Goal: Task Accomplishment & Management: Complete application form

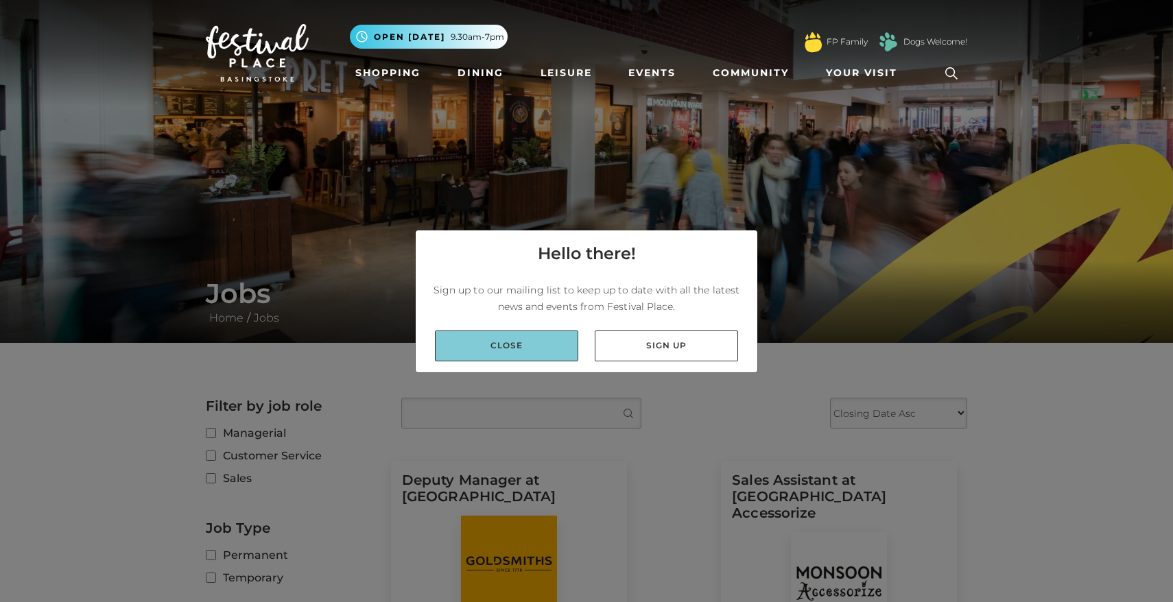
click at [518, 351] on link "Close" at bounding box center [506, 346] width 143 height 31
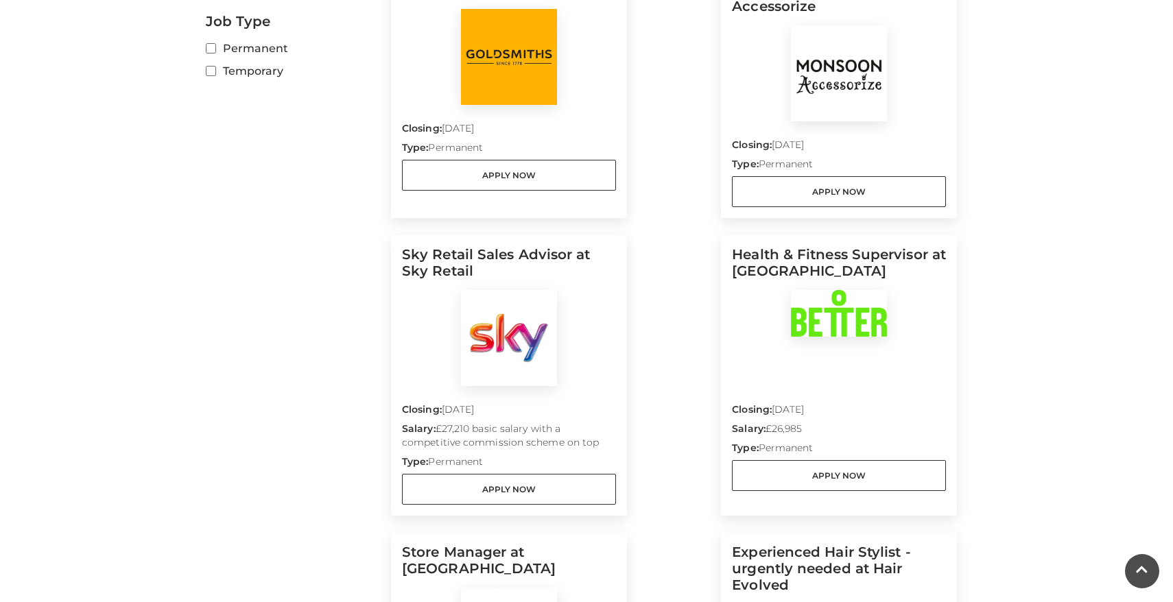
scroll to position [513, 0]
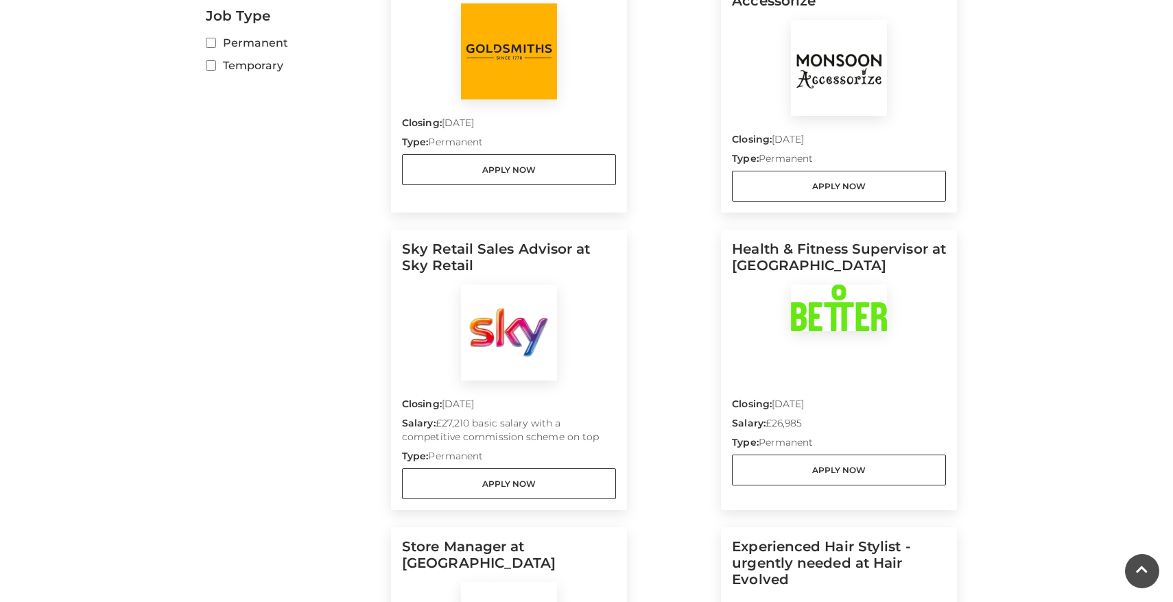
click at [799, 397] on p "Closing: 31 Aug 2025" at bounding box center [839, 406] width 214 height 19
click at [834, 285] on img at bounding box center [839, 308] width 96 height 47
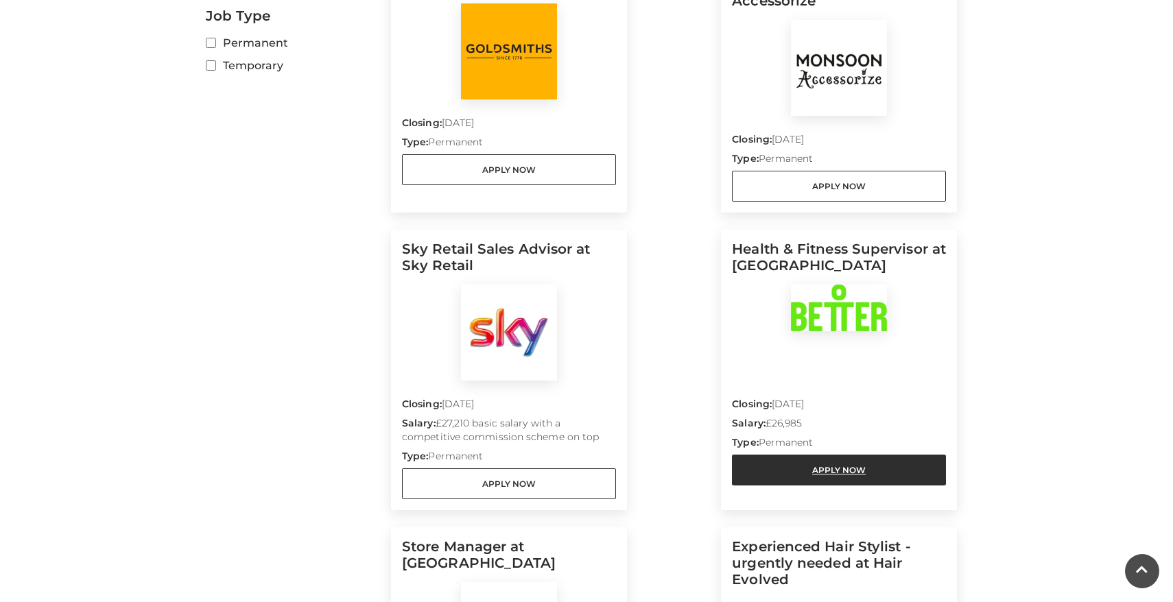
click at [827, 455] on link "Apply Now" at bounding box center [839, 470] width 214 height 31
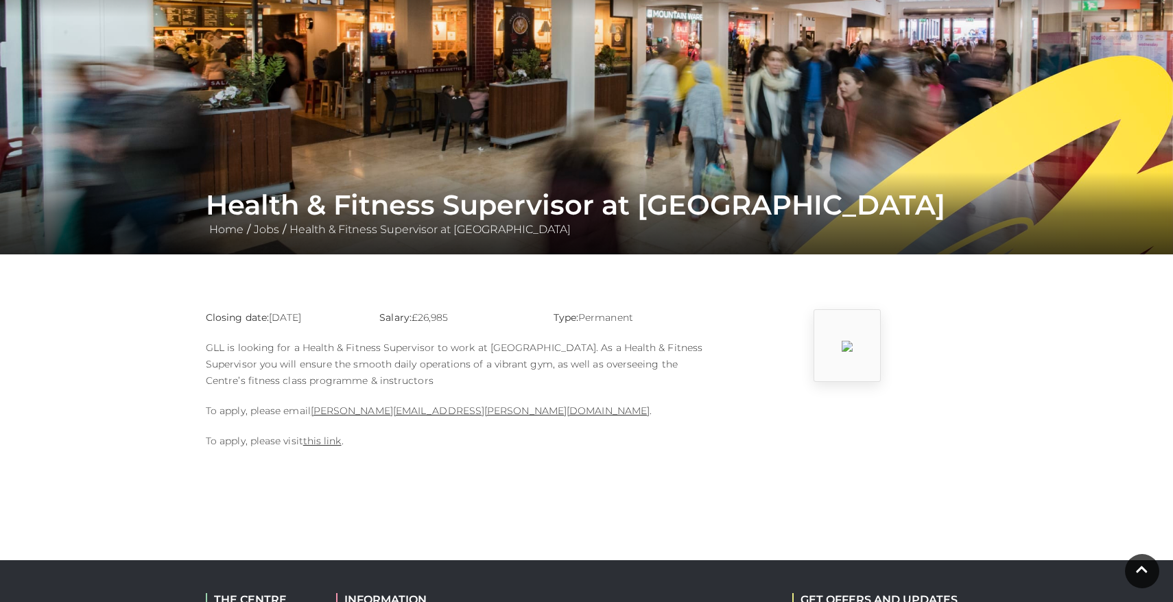
scroll to position [91, 0]
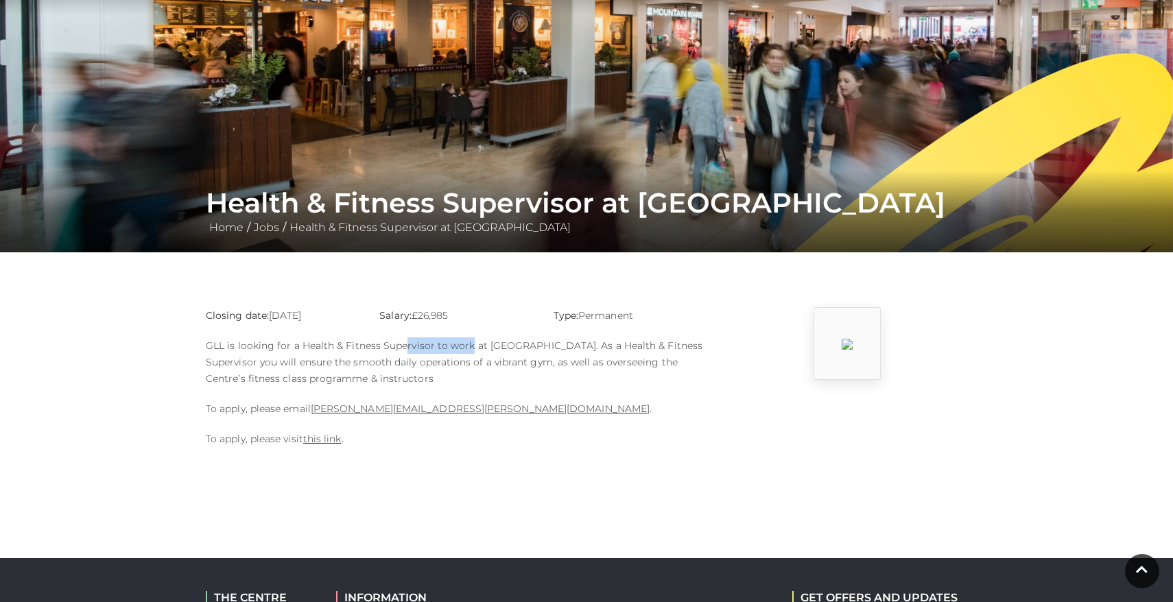
drag, startPoint x: 401, startPoint y: 347, endPoint x: 467, endPoint y: 347, distance: 65.9
click at [467, 347] on p "GLL is looking for a Health & Fitness Supervisor to work at [GEOGRAPHIC_DATA]. …" at bounding box center [456, 362] width 501 height 49
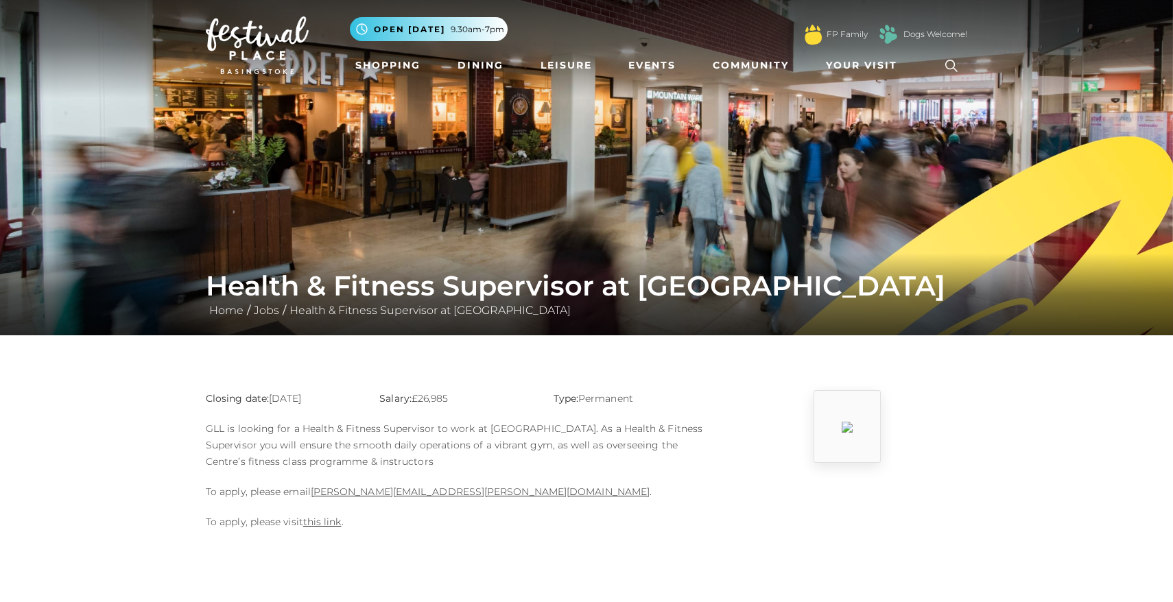
scroll to position [0, 0]
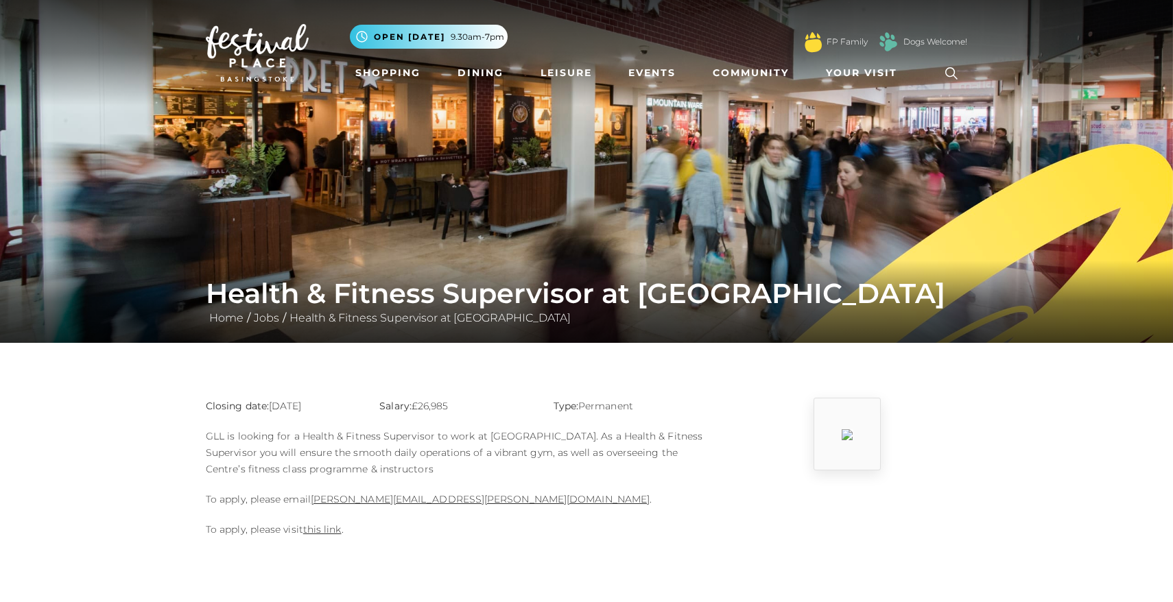
click at [324, 537] on p "To apply, please visit this link ." at bounding box center [456, 529] width 501 height 16
click at [324, 530] on link "this link" at bounding box center [322, 530] width 38 height 12
